Goal: Task Accomplishment & Management: Manage account settings

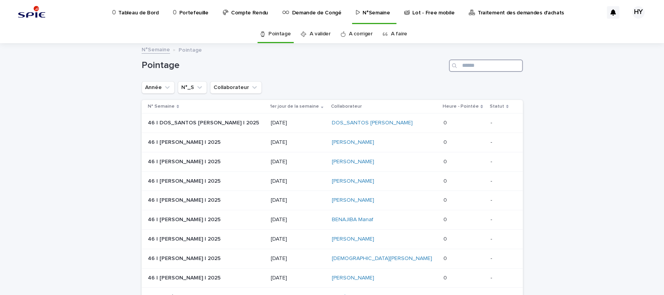
click at [485, 61] on input "Search" at bounding box center [486, 66] width 74 height 12
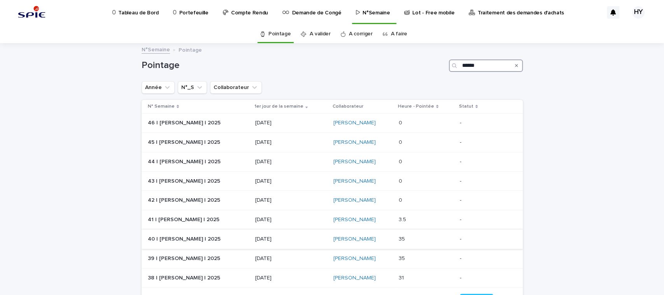
scroll to position [52, 0]
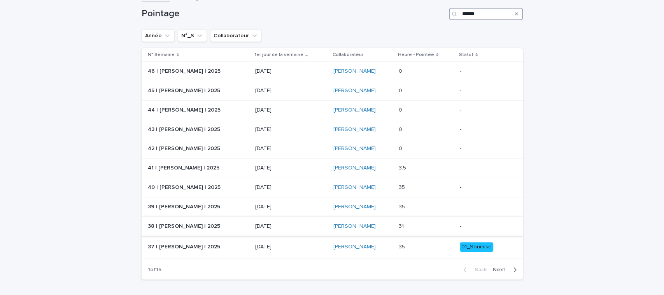
type input "******"
click at [280, 230] on div "15/09/2025" at bounding box center [291, 226] width 72 height 13
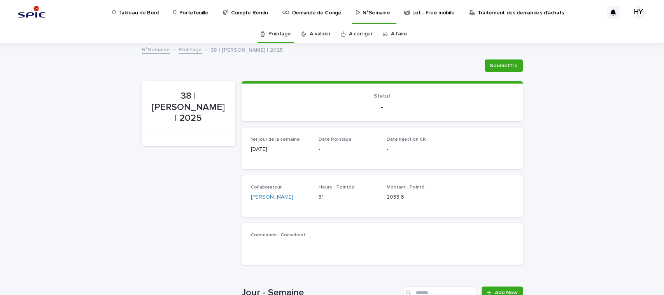
scroll to position [173, 0]
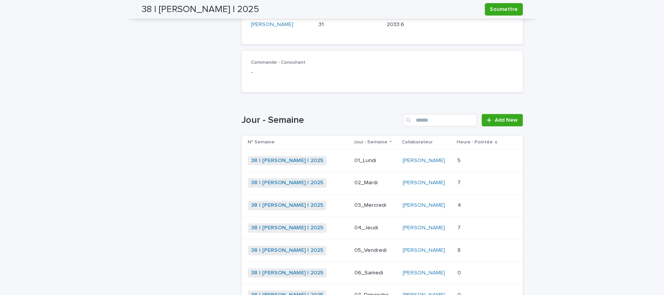
click at [369, 199] on div "03_Mercredi" at bounding box center [376, 205] width 42 height 13
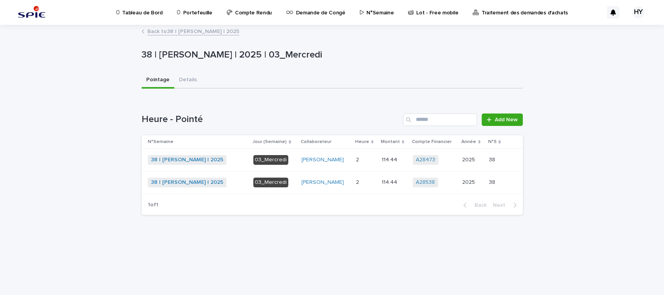
click at [367, 161] on p at bounding box center [365, 160] width 19 height 7
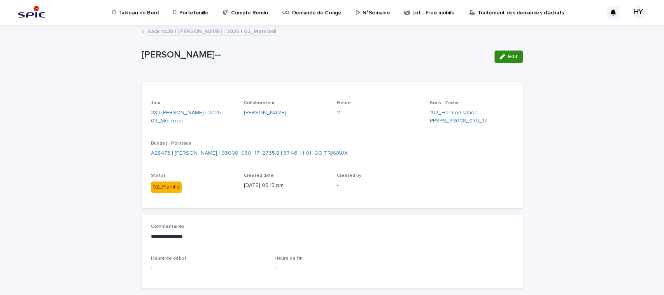
click at [509, 55] on span "Edit" at bounding box center [513, 56] width 10 height 5
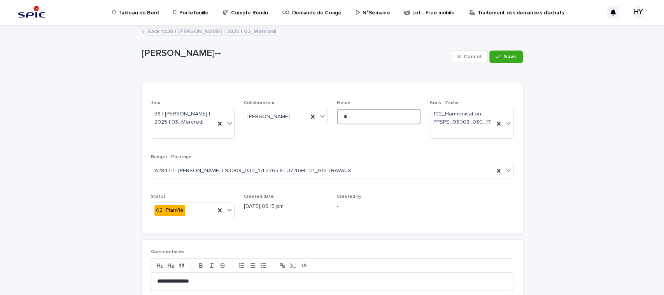
click at [363, 117] on input "*" at bounding box center [379, 117] width 84 height 16
type input "***"
click at [496, 58] on icon "button" at bounding box center [498, 56] width 5 height 5
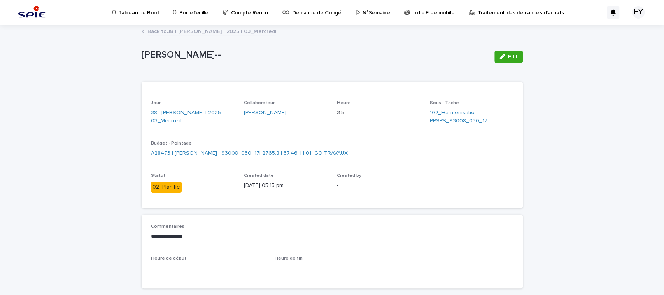
click at [213, 33] on link "Back to 38 | HAOUNI Yassine | 2025 | 03_Mercredi" at bounding box center [212, 30] width 129 height 9
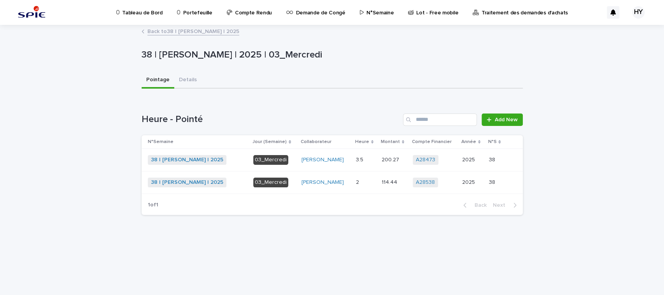
click at [362, 181] on p at bounding box center [365, 182] width 19 height 7
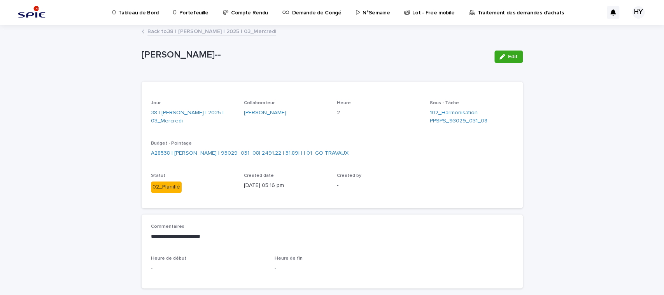
click at [509, 59] on span "Edit" at bounding box center [513, 56] width 10 height 5
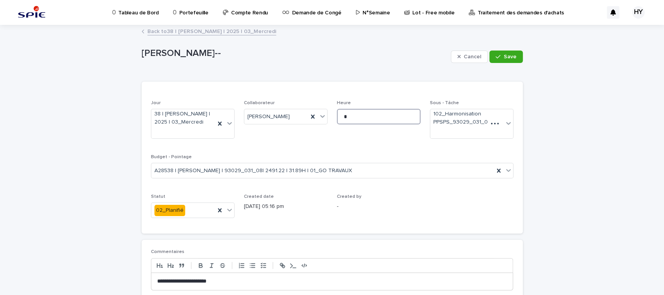
click at [351, 116] on input "*" at bounding box center [379, 117] width 84 height 16
type input "***"
click at [510, 58] on span "Save" at bounding box center [510, 56] width 13 height 5
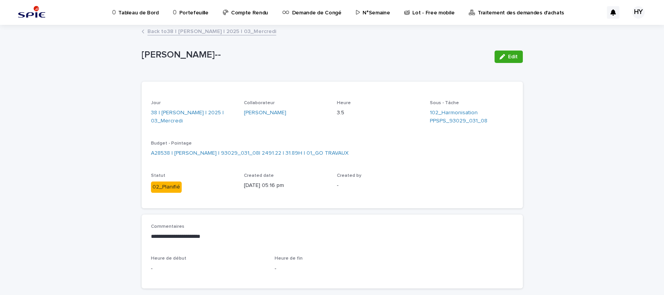
click at [226, 28] on link "Back to 38 | HAOUNI Yassine | 2025 | 03_Mercredi" at bounding box center [212, 30] width 129 height 9
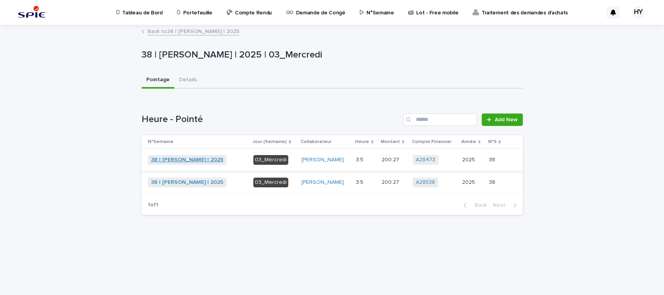
click at [175, 158] on link "38 | HAOUNI Yassine | 2025" at bounding box center [187, 160] width 72 height 7
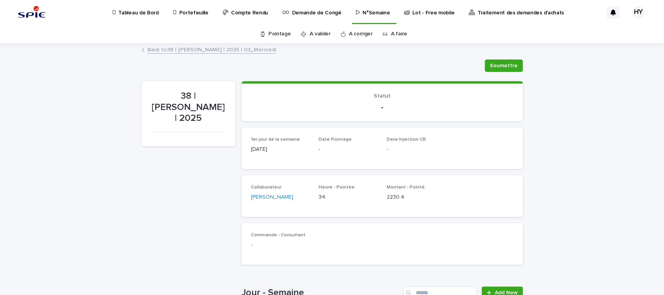
scroll to position [207, 0]
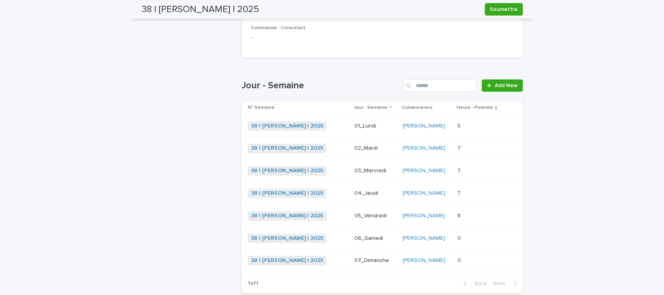
click at [474, 213] on p at bounding box center [480, 216] width 45 height 7
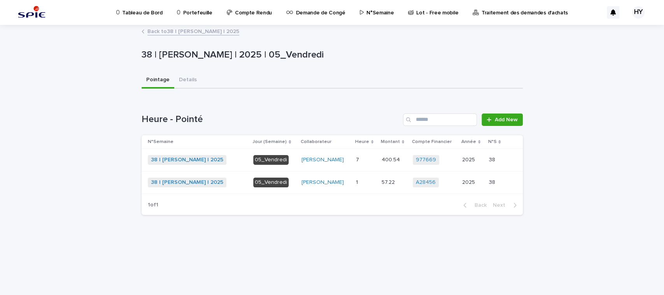
click at [370, 157] on p at bounding box center [365, 160] width 19 height 7
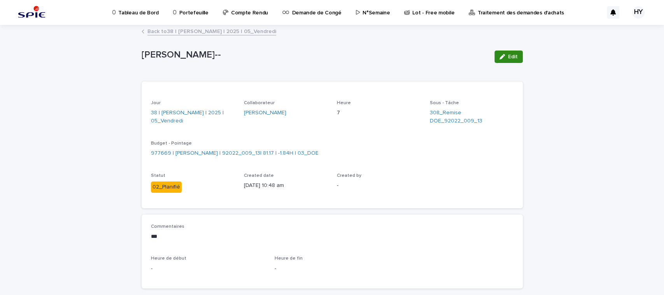
click at [501, 51] on button "Edit" at bounding box center [509, 57] width 28 height 12
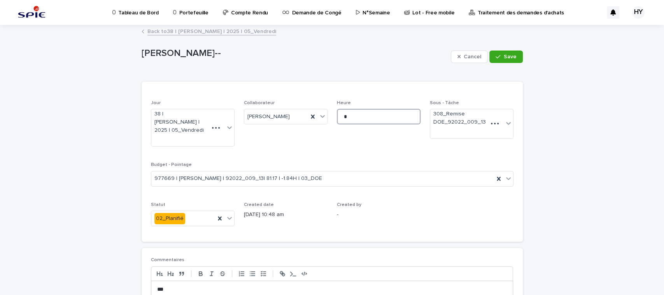
click at [379, 112] on input "*" at bounding box center [379, 117] width 84 height 16
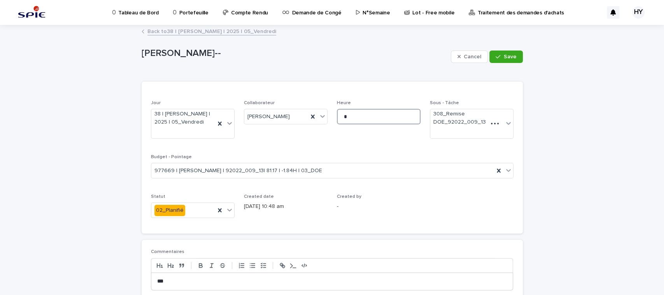
click at [379, 112] on input "*" at bounding box center [379, 117] width 84 height 16
type input "*"
click at [504, 58] on span "Save" at bounding box center [510, 56] width 13 height 5
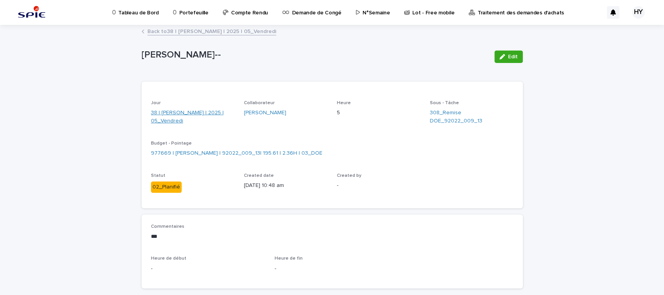
click at [183, 112] on link "38 | HAOUNI Yassine | 2025 | 05_Vendredi" at bounding box center [193, 117] width 84 height 16
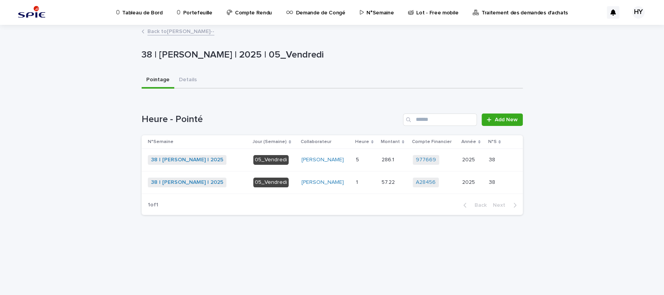
click at [382, 162] on p "286.1" at bounding box center [389, 159] width 14 height 8
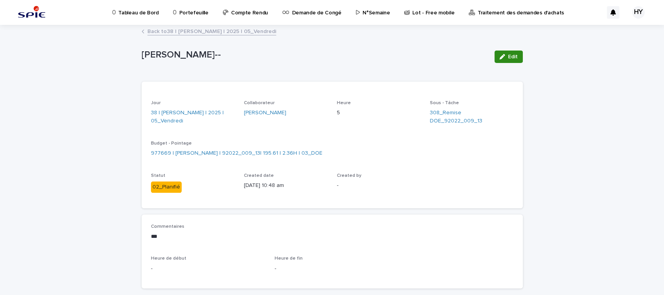
click at [507, 52] on button "Edit" at bounding box center [509, 57] width 28 height 12
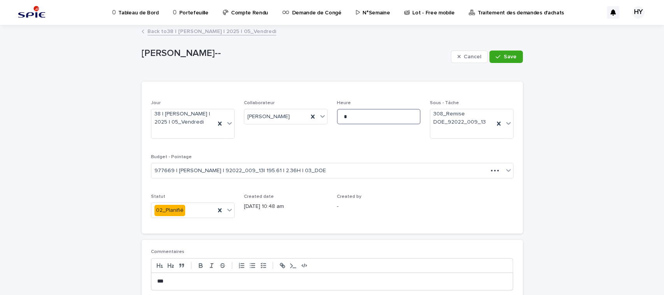
click at [383, 121] on input "*" at bounding box center [379, 117] width 84 height 16
type input "*"
click at [529, 55] on div "Loading... Saving… Loading... Saving… HAOUNI Yassine-- Cancel Save HAOUNI Yassi…" at bounding box center [332, 208] width 664 height 364
click at [508, 58] on span "Save" at bounding box center [510, 56] width 13 height 5
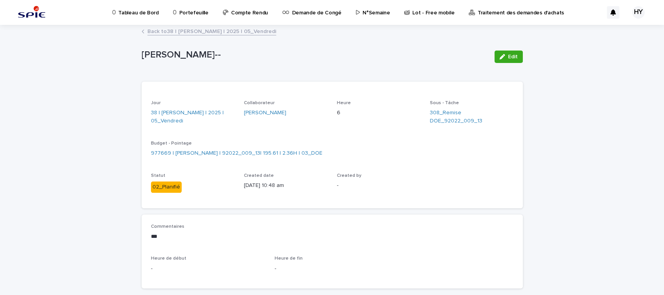
click at [225, 32] on link "Back to 38 | HAOUNI Yassine | 2025 | 05_Vendredi" at bounding box center [212, 30] width 129 height 9
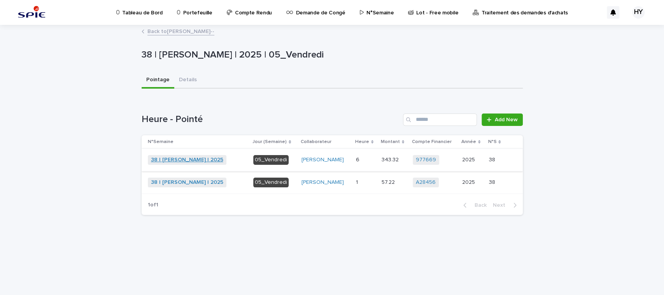
click at [185, 158] on link "38 | HAOUNI Yassine | 2025" at bounding box center [187, 160] width 72 height 7
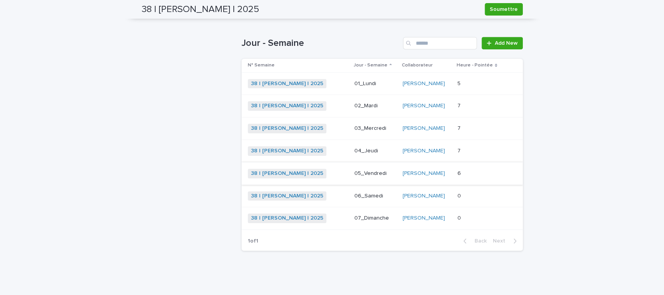
scroll to position [198, 0]
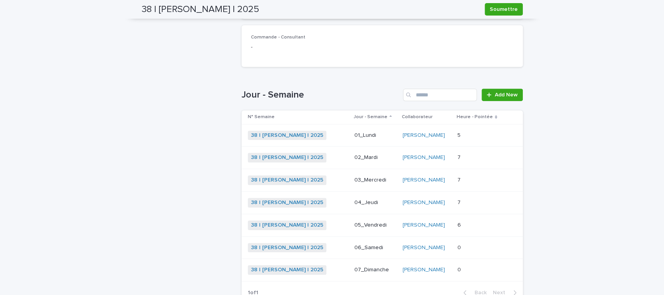
click at [364, 131] on div "01_Lundi" at bounding box center [376, 135] width 42 height 8
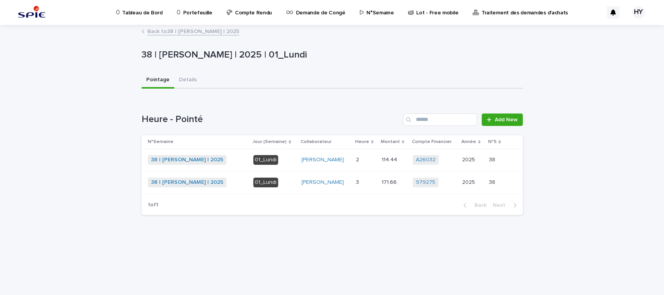
click at [369, 179] on p at bounding box center [365, 182] width 19 height 7
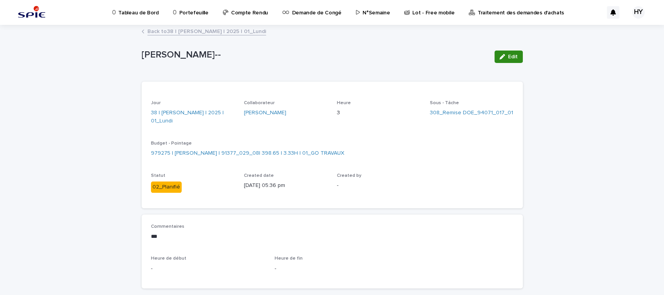
click at [511, 57] on span "Edit" at bounding box center [513, 56] width 10 height 5
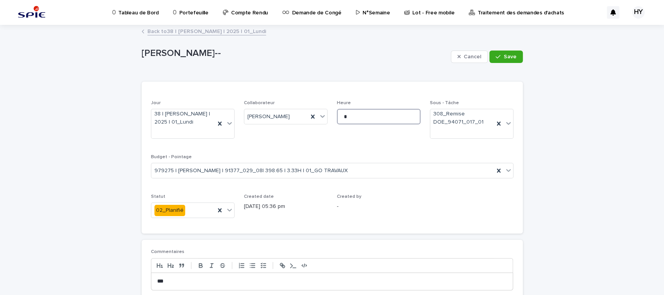
click at [387, 111] on input "*" at bounding box center [379, 117] width 84 height 16
type input "*"
click at [504, 57] on span "Save" at bounding box center [510, 56] width 13 height 5
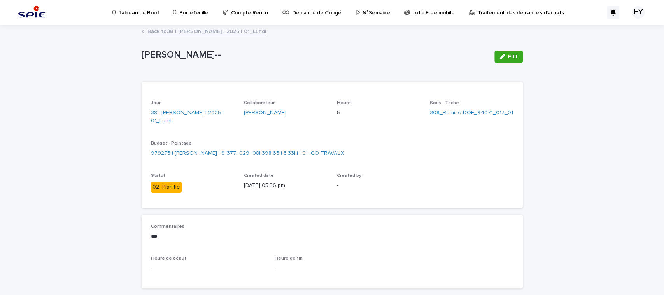
click at [204, 30] on link "Back to 38 | HAOUNI Yassine | 2025 | 01_Lundi" at bounding box center [207, 30] width 119 height 9
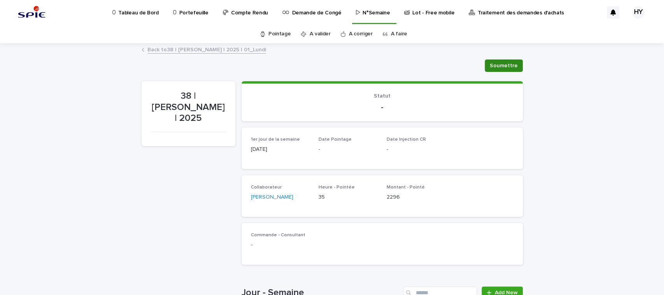
click at [501, 64] on span "Soumettre" at bounding box center [504, 66] width 28 height 8
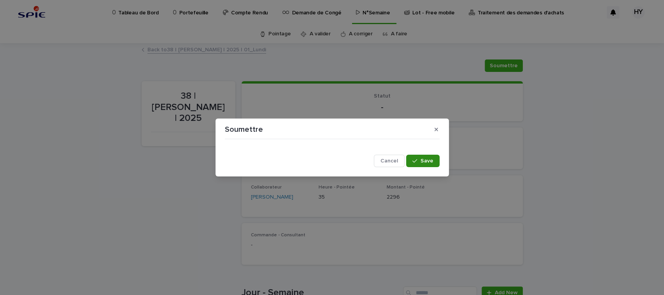
click at [419, 155] on button "Save" at bounding box center [422, 161] width 33 height 12
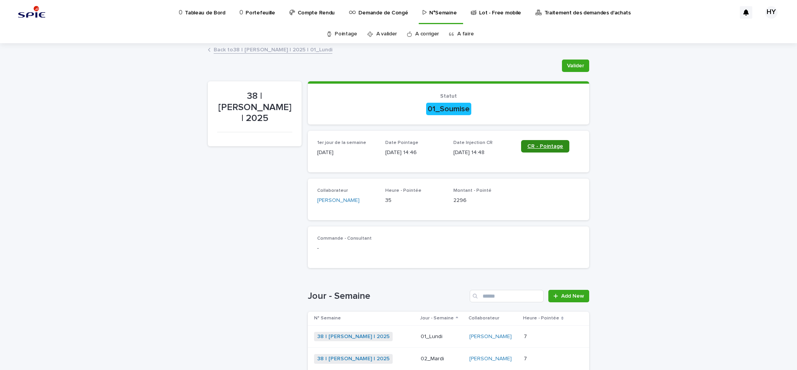
click at [542, 148] on span "CR - Pointage" at bounding box center [545, 146] width 36 height 5
click at [534, 146] on span "CR - Pointage" at bounding box center [545, 146] width 36 height 5
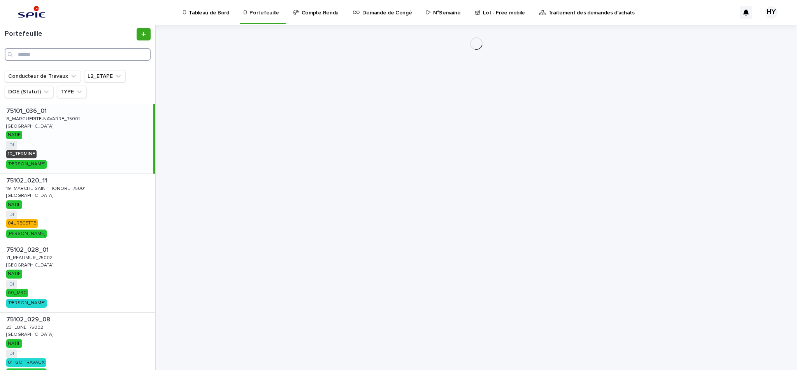
click at [91, 50] on input "Search" at bounding box center [78, 54] width 146 height 12
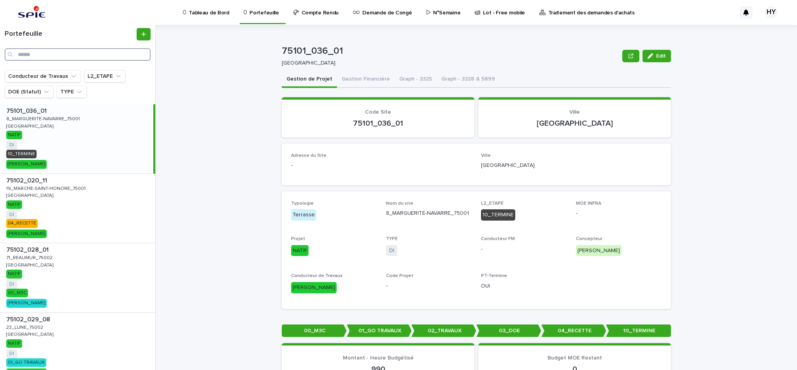
click at [51, 49] on input "Search" at bounding box center [78, 54] width 146 height 12
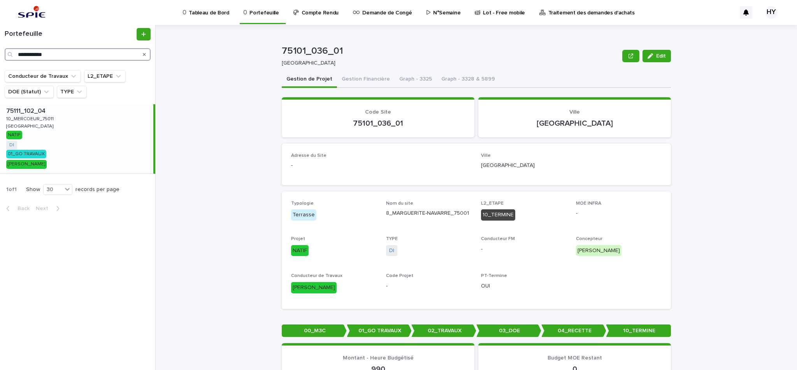
type input "**********"
click at [88, 139] on div "75111_102_04 75111_102_04 10_MERCOEUR_75011 10_MERCOEUR_75011 Paris Paris NATIF…" at bounding box center [76, 138] width 153 height 69
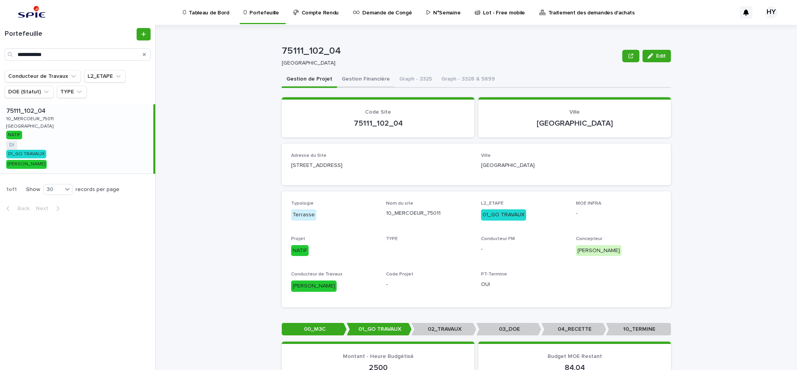
click at [352, 77] on button "Gestion Financière" at bounding box center [366, 80] width 58 height 16
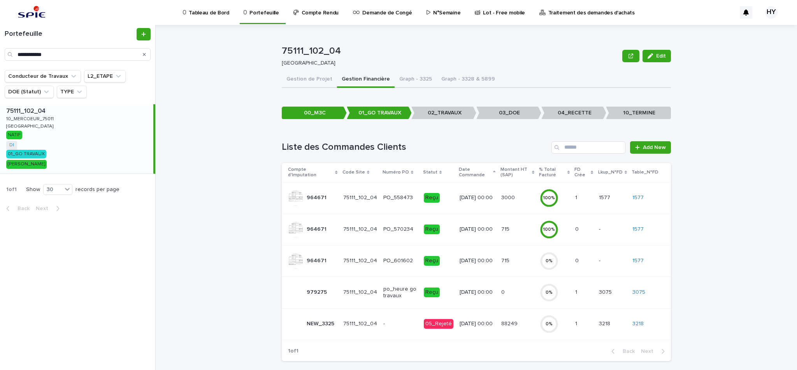
click at [498, 321] on td "88249 88249" at bounding box center [517, 324] width 39 height 32
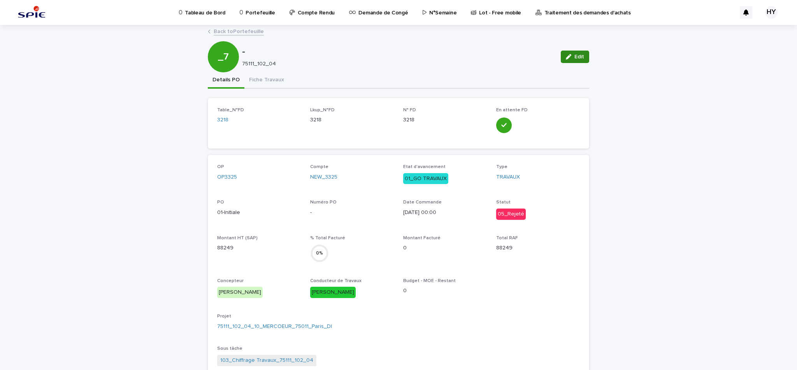
click at [580, 55] on span "Edit" at bounding box center [579, 56] width 10 height 5
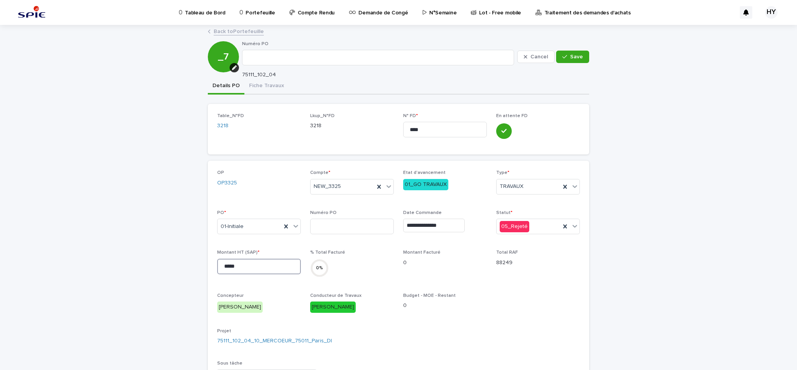
click at [248, 267] on input "*****" at bounding box center [259, 267] width 84 height 16
paste input "**"
click at [235, 264] on input "*******" at bounding box center [259, 267] width 84 height 16
type input "********"
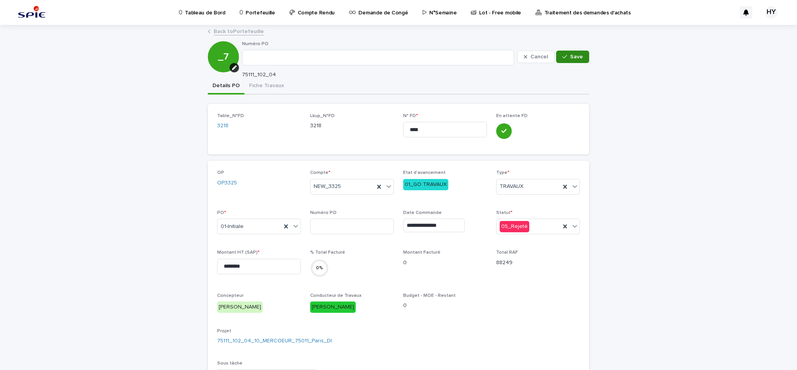
click at [570, 54] on span "Save" at bounding box center [576, 56] width 13 height 5
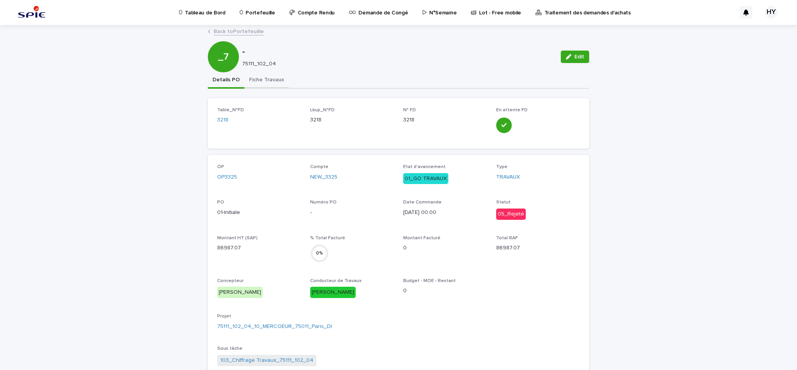
click at [264, 84] on button "Fiche Travaux" at bounding box center [266, 80] width 44 height 16
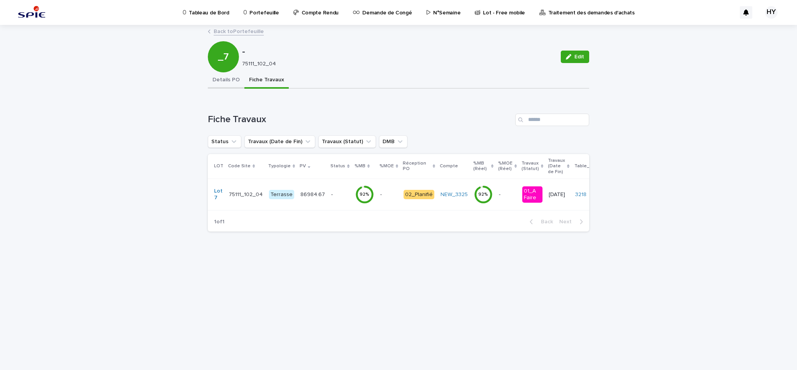
click at [229, 84] on button "Details PO" at bounding box center [226, 80] width 37 height 16
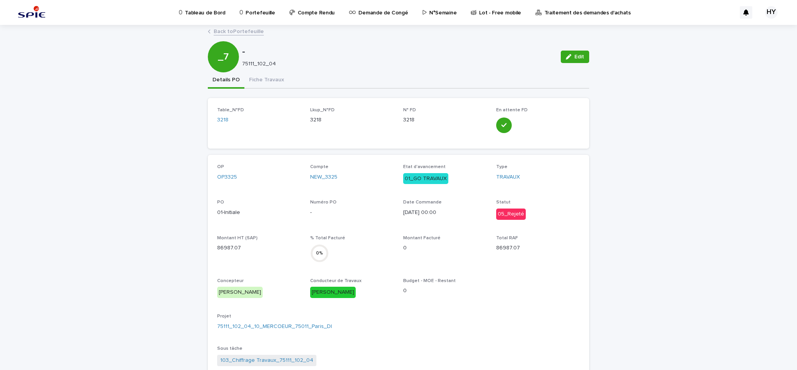
scroll to position [104, 0]
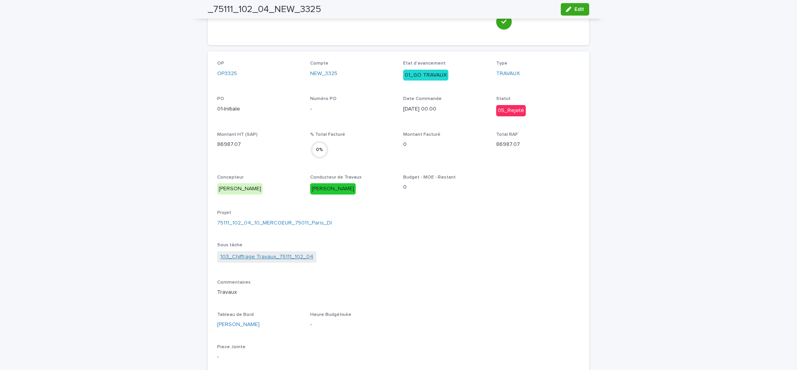
click at [251, 257] on link "103_Chiffrage Travaux_75111_102_04" at bounding box center [266, 257] width 93 height 8
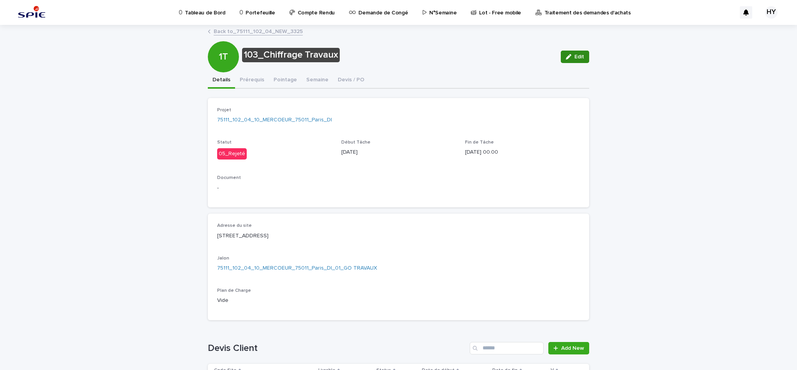
click at [570, 59] on button "Edit" at bounding box center [575, 57] width 28 height 12
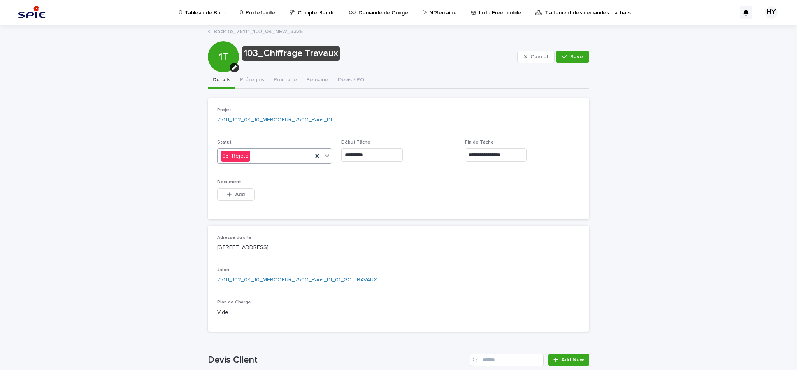
click at [284, 154] on div "05_Rejeté" at bounding box center [265, 156] width 95 height 13
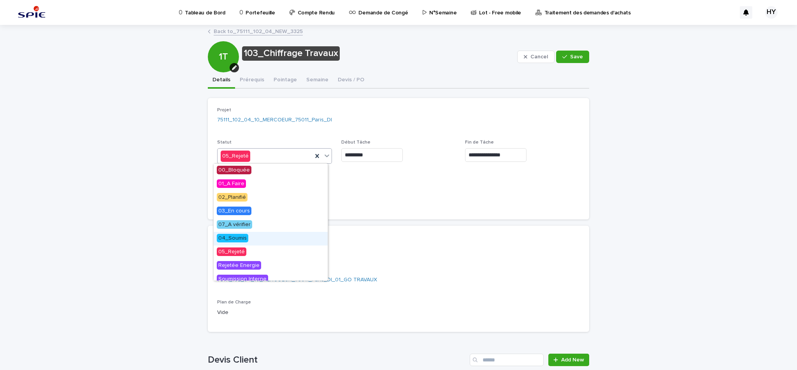
click at [236, 234] on span "04_Soumis" at bounding box center [233, 238] width 32 height 9
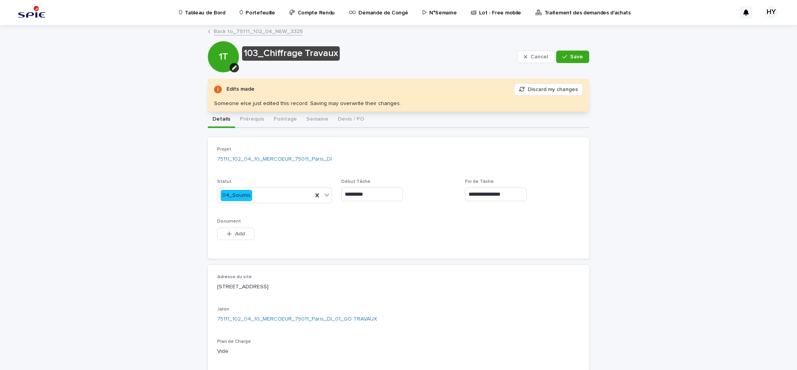
click at [496, 189] on input "**********" at bounding box center [495, 195] width 61 height 14
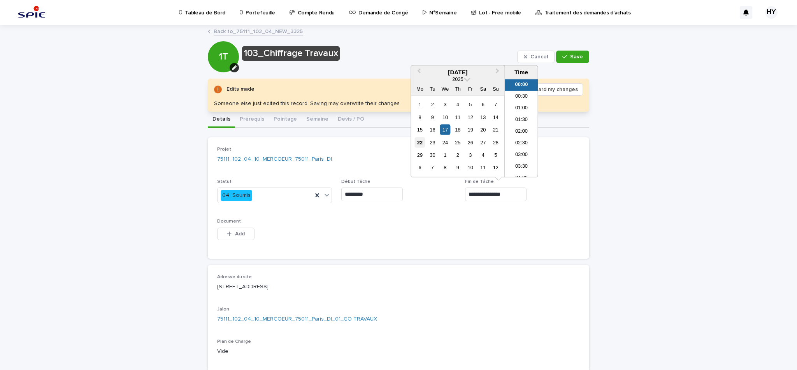
click at [421, 140] on div "22" at bounding box center [420, 142] width 11 height 11
type input "**********"
click at [572, 64] on div "Cancel Save" at bounding box center [553, 56] width 72 height 31
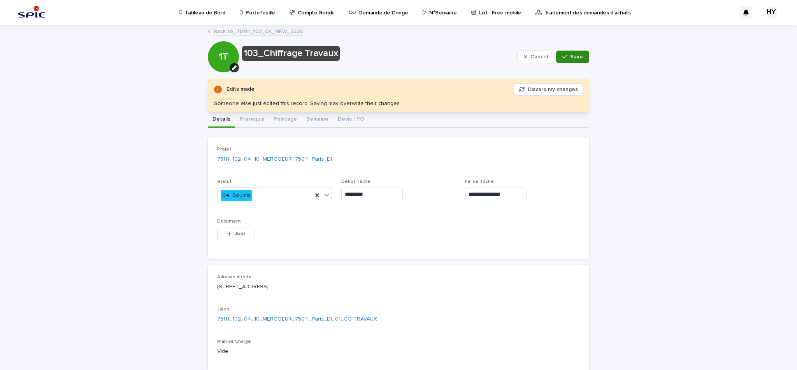
click at [572, 60] on button "Save" at bounding box center [572, 57] width 33 height 12
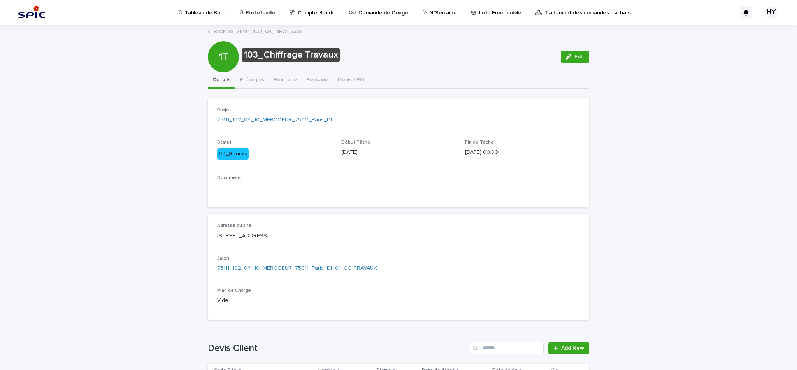
click at [242, 31] on link "Back to _75111_102_04_NEW_3325" at bounding box center [258, 30] width 89 height 9
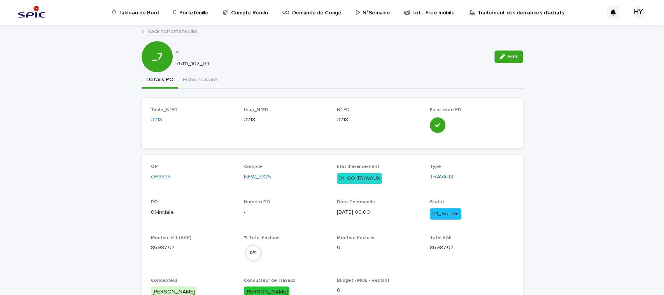
click at [123, 19] on link "Tableau de Bord" at bounding box center [137, 12] width 51 height 24
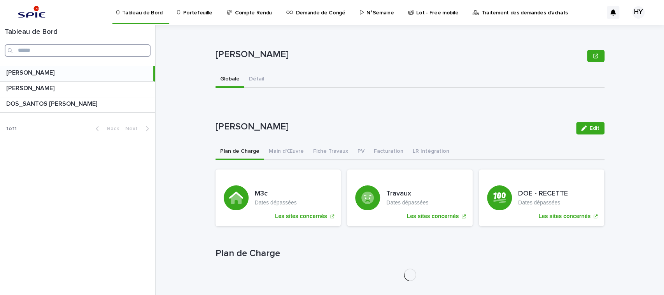
click at [59, 54] on input "Search" at bounding box center [78, 50] width 146 height 12
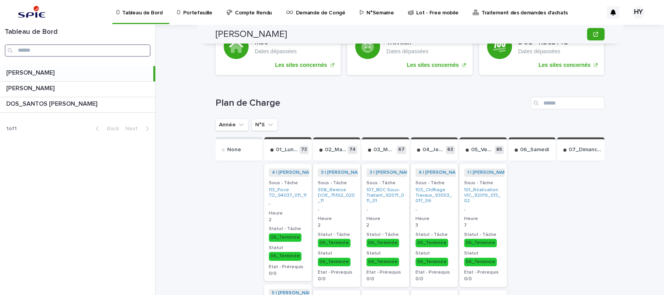
scroll to position [151, 0]
click at [256, 121] on button "N°S" at bounding box center [265, 125] width 26 height 12
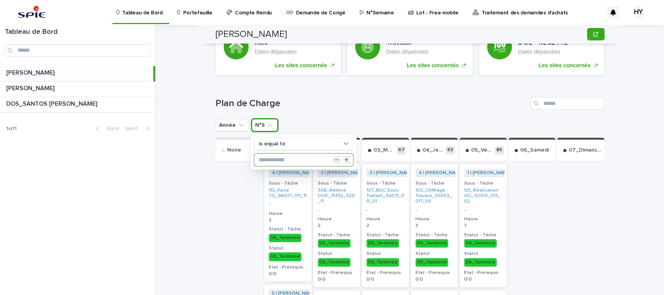
click at [271, 163] on input "text" at bounding box center [303, 160] width 99 height 12
type input "**"
click at [343, 119] on div "Année N°S is equal to 39 is equal to ** Clear all filters" at bounding box center [410, 125] width 389 height 12
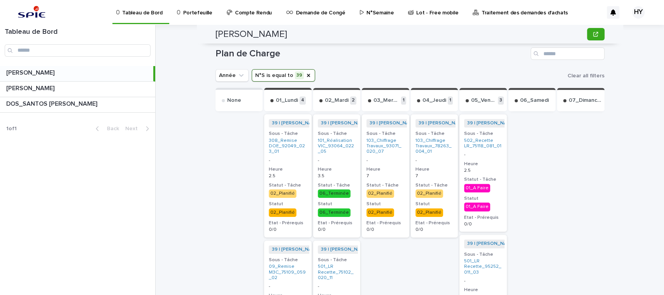
scroll to position [201, 0]
click at [76, 53] on input "Search" at bounding box center [78, 50] width 146 height 12
click at [178, 11] on div "Portefeuille" at bounding box center [196, 8] width 40 height 16
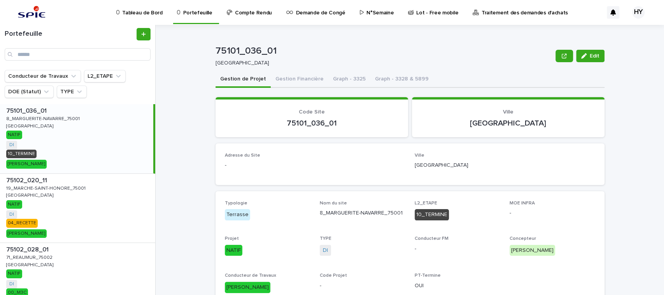
click at [134, 14] on p "Tableau de Bord" at bounding box center [142, 8] width 40 height 16
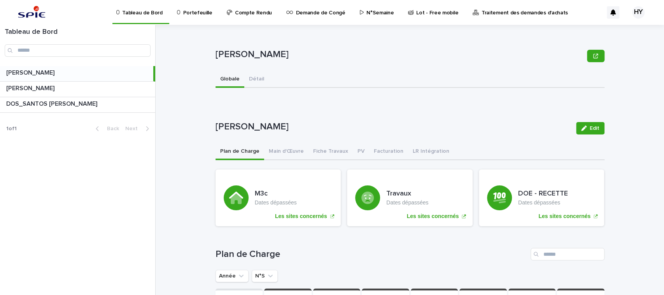
click at [267, 272] on icon "N°S" at bounding box center [271, 276] width 8 height 8
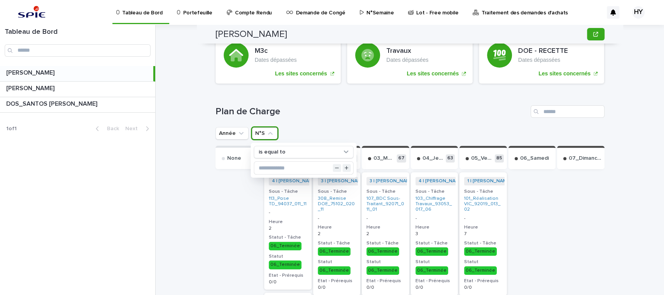
scroll to position [144, 0]
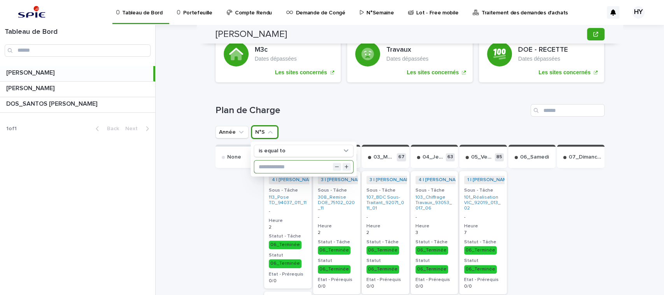
click at [266, 169] on input "text" at bounding box center [303, 167] width 99 height 12
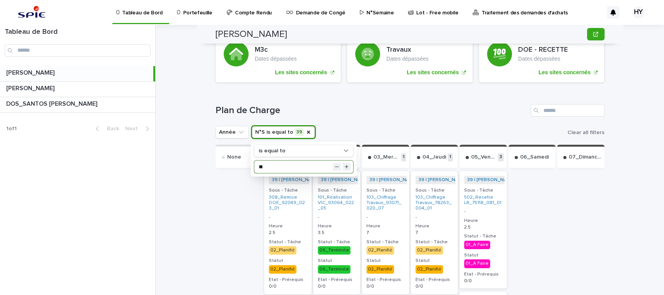
click at [284, 170] on input "**" at bounding box center [303, 167] width 99 height 12
type input "**"
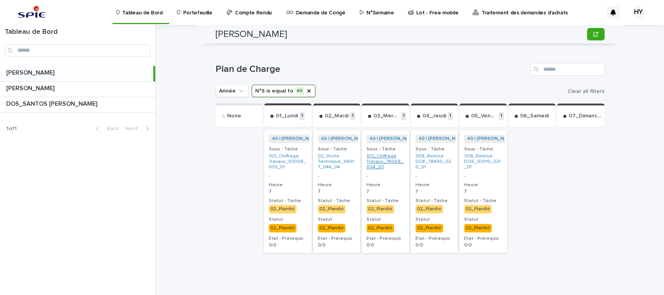
scroll to position [184, 0]
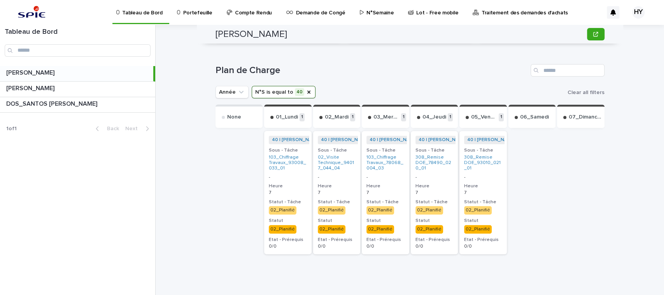
click at [267, 89] on button "N°S is equal to 40" at bounding box center [284, 92] width 64 height 12
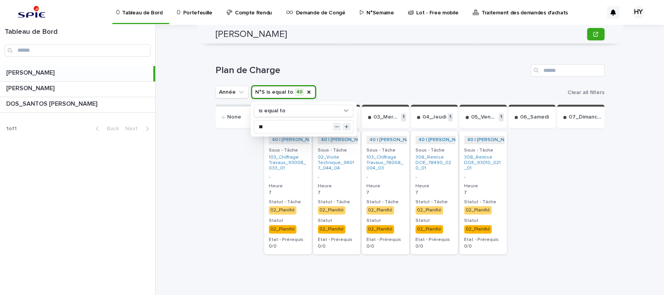
click at [228, 191] on div at bounding box center [239, 213] width 47 height 167
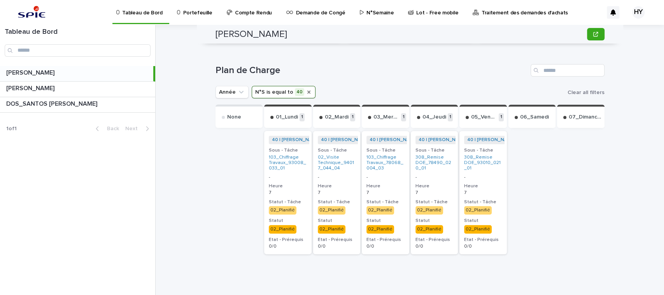
click at [306, 90] on icon "N°S" at bounding box center [309, 92] width 6 height 6
click at [258, 94] on button "N°S" at bounding box center [265, 92] width 26 height 12
click at [267, 89] on icon "N°S" at bounding box center [271, 92] width 8 height 8
click at [267, 94] on icon "N°S" at bounding box center [271, 92] width 8 height 8
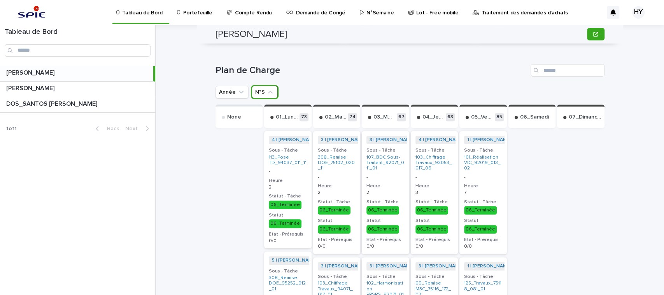
click at [280, 65] on h1 "Plan de Charge" at bounding box center [372, 70] width 312 height 11
click at [267, 88] on icon "N°S" at bounding box center [271, 92] width 8 height 8
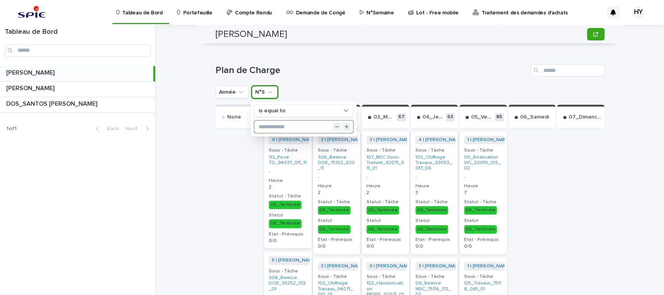
click at [271, 127] on input "text" at bounding box center [303, 127] width 99 height 12
type input "**"
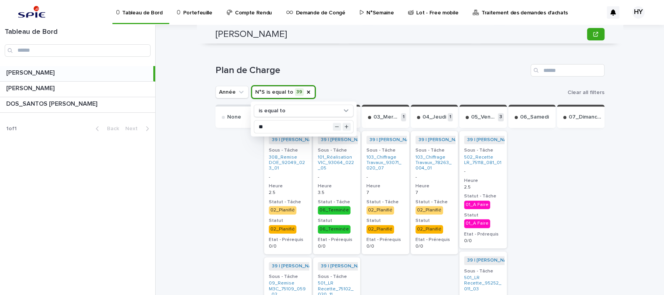
click at [196, 192] on div "[PERSON_NAME] Sorry, there was an error saving your record. Please try again. P…" at bounding box center [414, 160] width 499 height 271
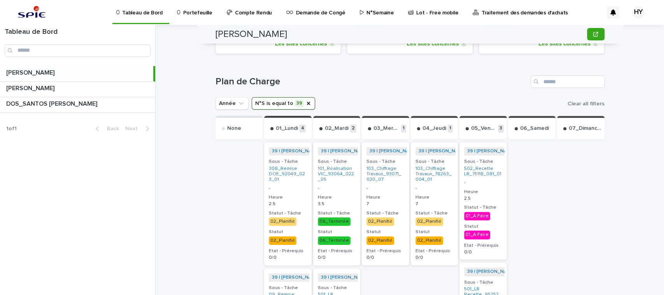
scroll to position [172, 0]
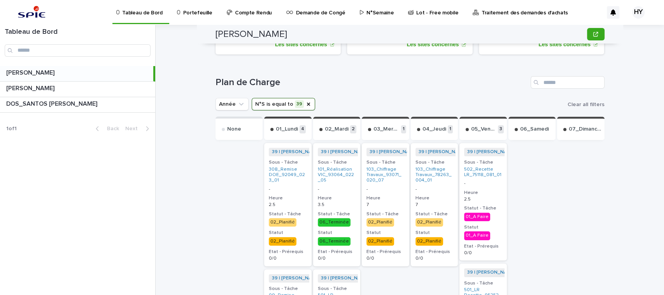
click at [274, 102] on button "N°S is equal to 39" at bounding box center [283, 104] width 63 height 12
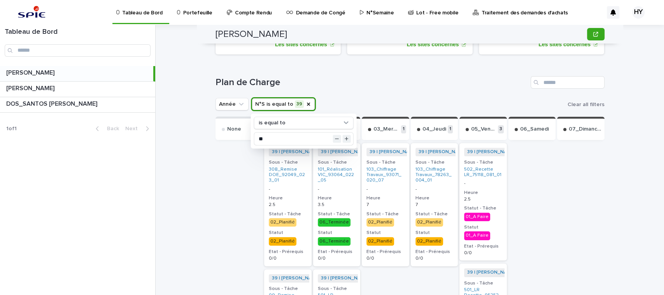
click at [274, 102] on button "N°S is equal to 39" at bounding box center [283, 104] width 63 height 12
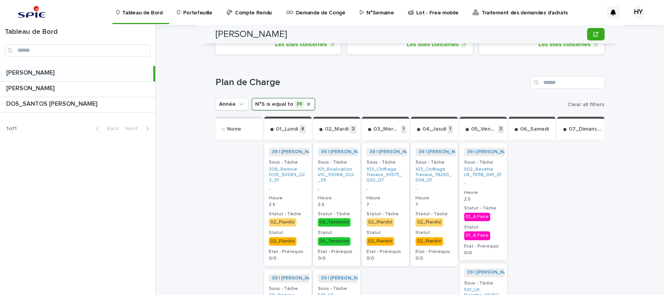
click at [307, 103] on icon "N°S" at bounding box center [308, 104] width 3 height 3
click at [255, 104] on button "N°S" at bounding box center [265, 104] width 26 height 12
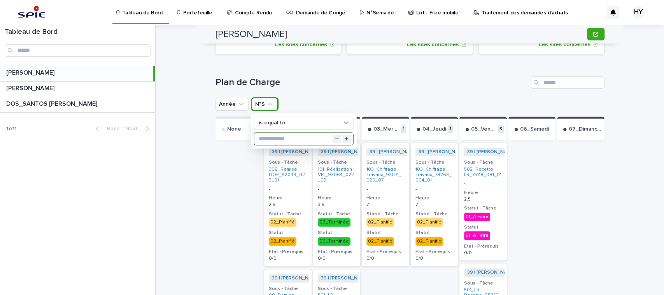
click at [277, 140] on input "text" at bounding box center [303, 139] width 99 height 12
click at [264, 136] on input "**" at bounding box center [303, 139] width 99 height 12
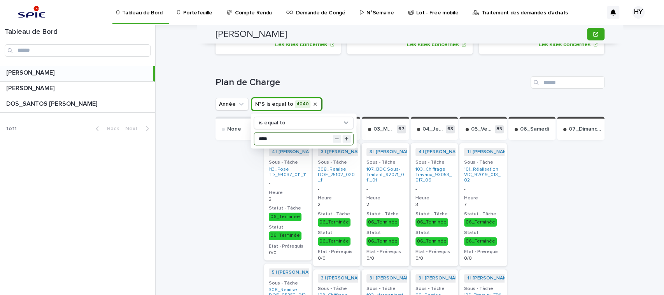
click at [276, 141] on input "****" at bounding box center [303, 139] width 99 height 12
type input "**"
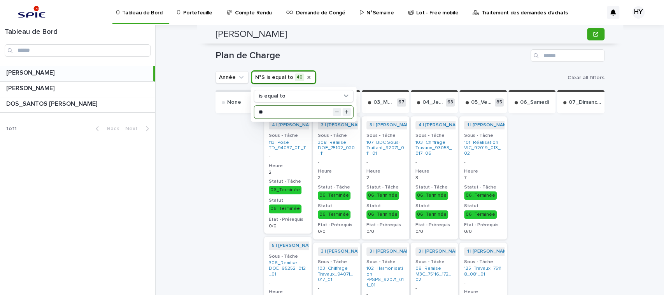
scroll to position [200, 0]
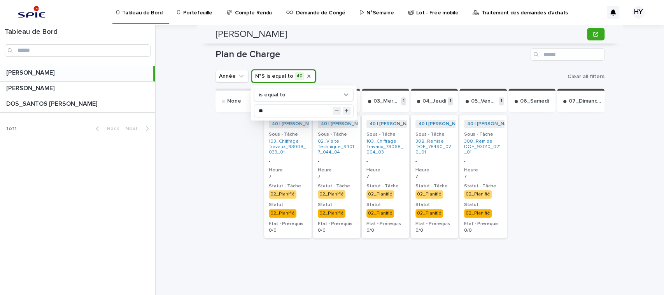
click at [534, 198] on div at bounding box center [532, 197] width 47 height 167
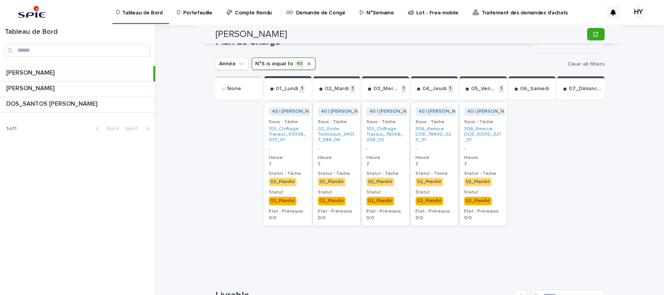
scroll to position [214, 0]
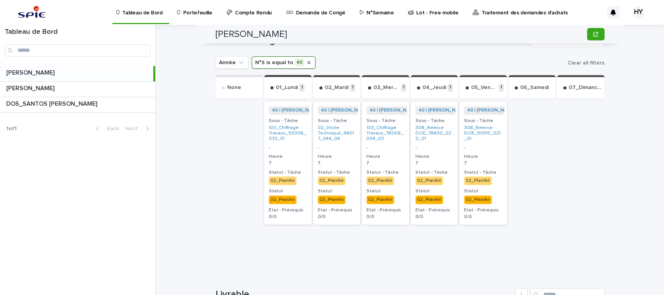
click at [427, 241] on div "40 | [PERSON_NAME] | 2025 + 0 Sous - Tâche 308_Remise DOE_78490_020_01 - Heure …" at bounding box center [434, 183] width 47 height 167
